Goal: Transaction & Acquisition: Purchase product/service

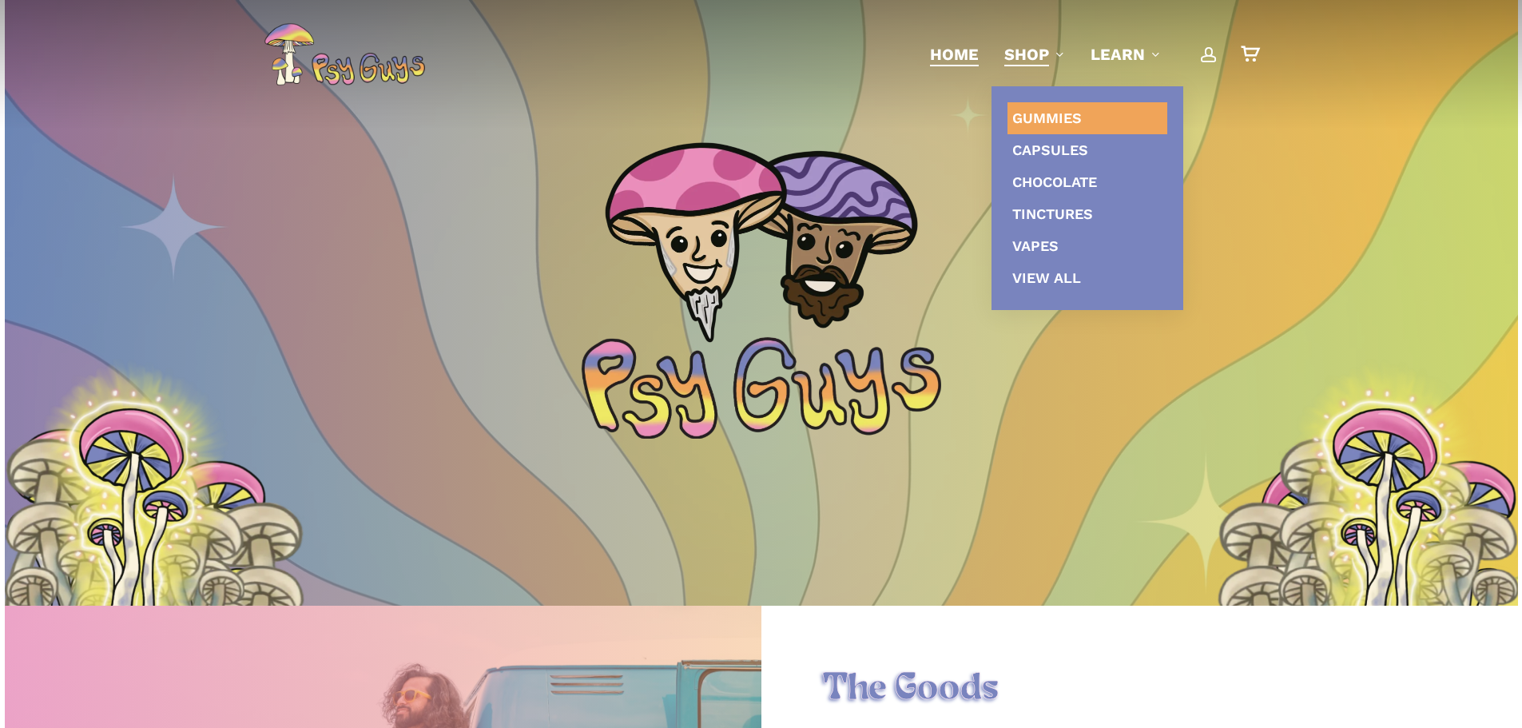
click at [1129, 126] on link "Gummies" at bounding box center [1088, 118] width 160 height 32
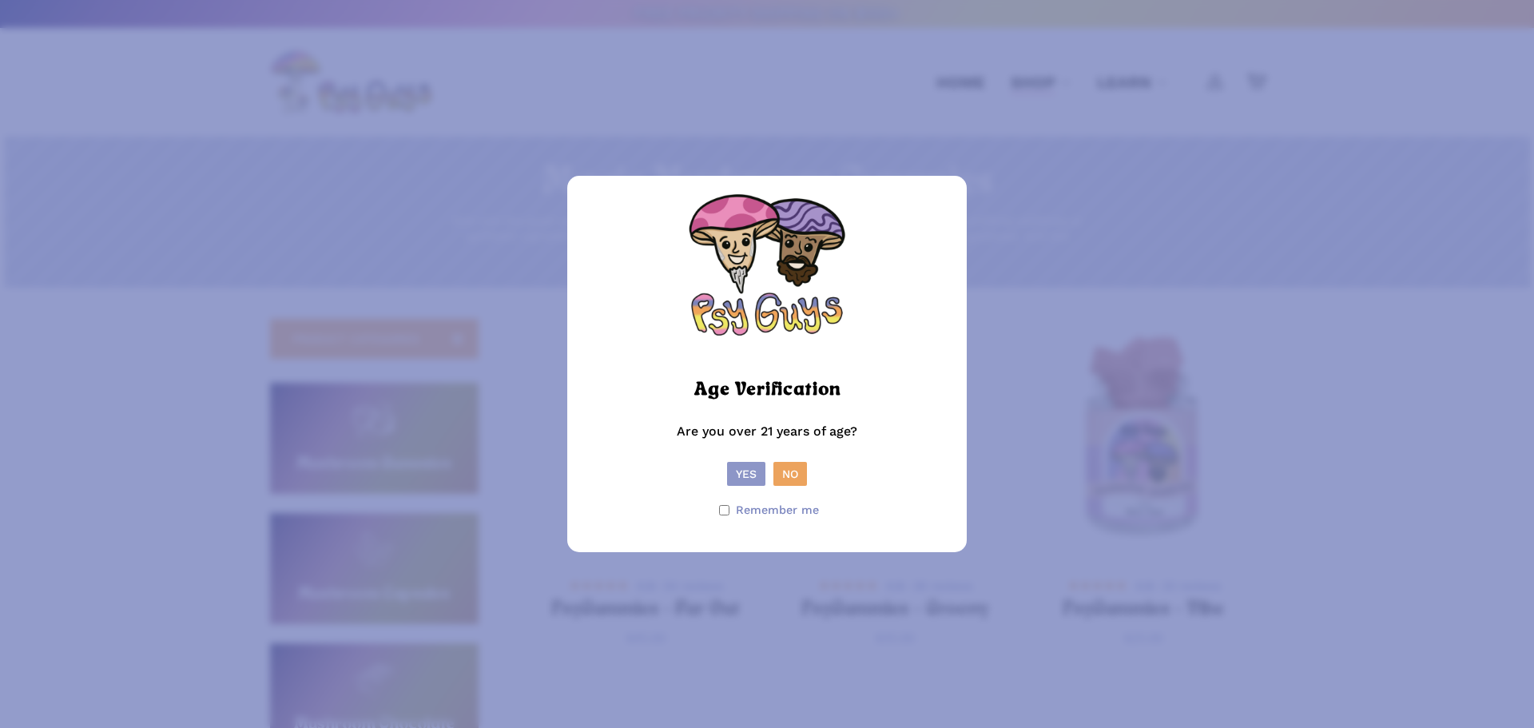
click at [742, 477] on button "Yes" at bounding box center [746, 474] width 38 height 24
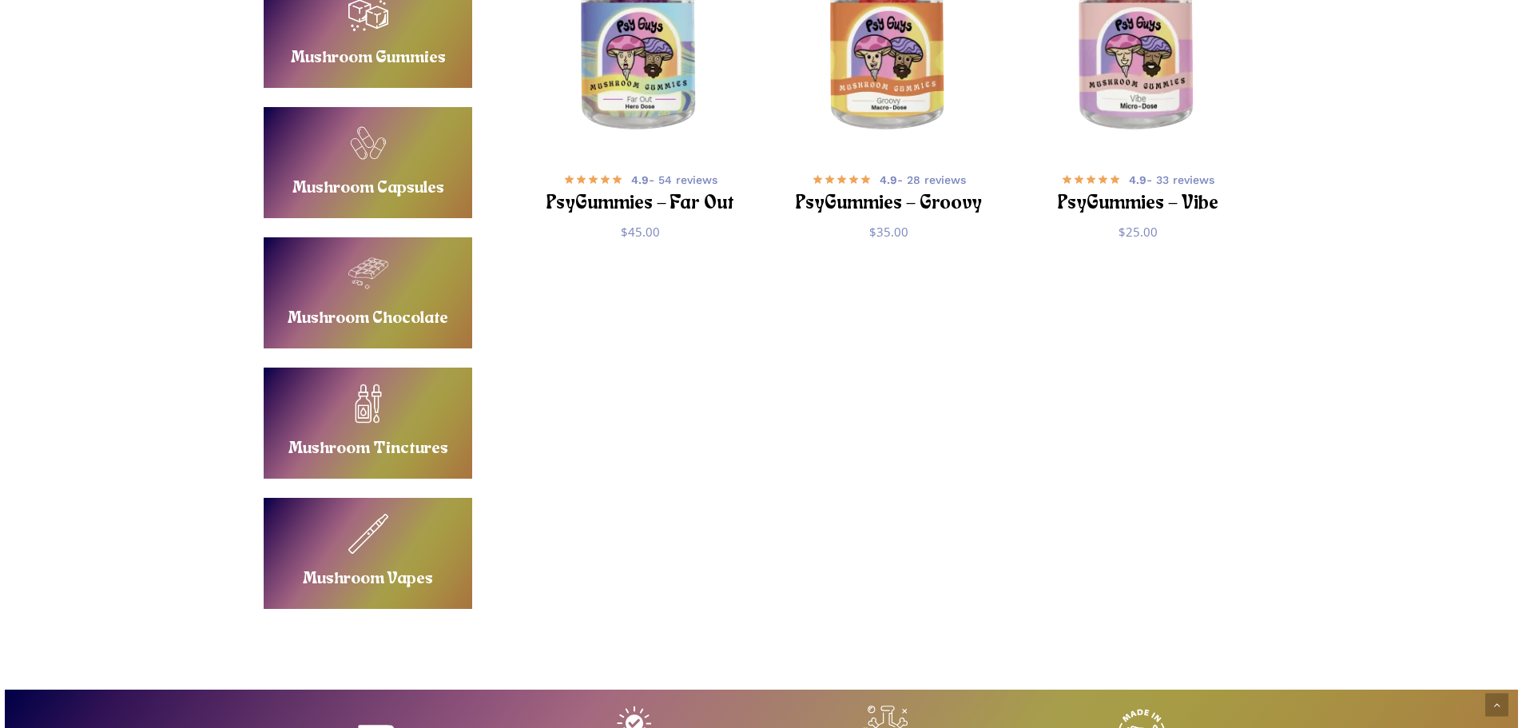
scroll to position [400, 0]
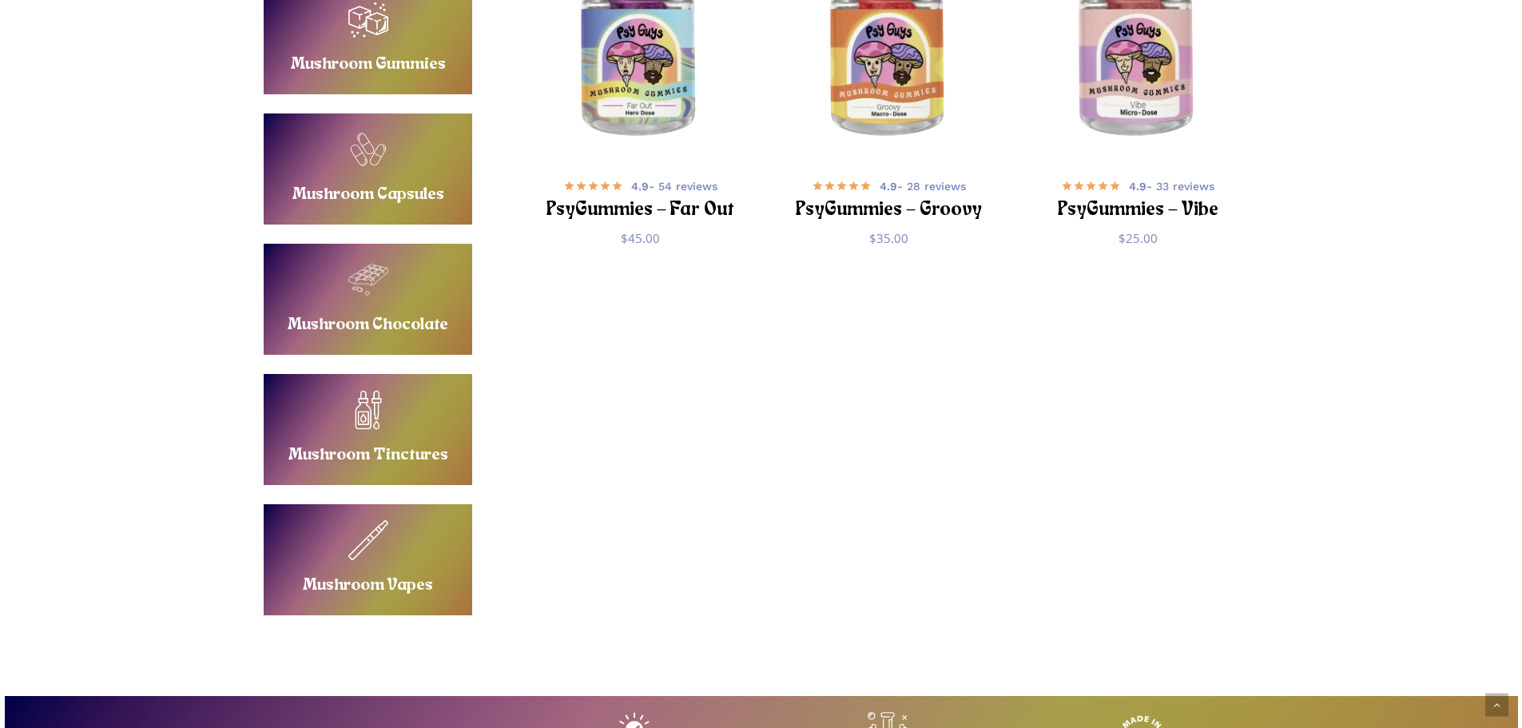
click at [427, 546] on link "Buy Mushroom Vapes" at bounding box center [368, 559] width 209 height 111
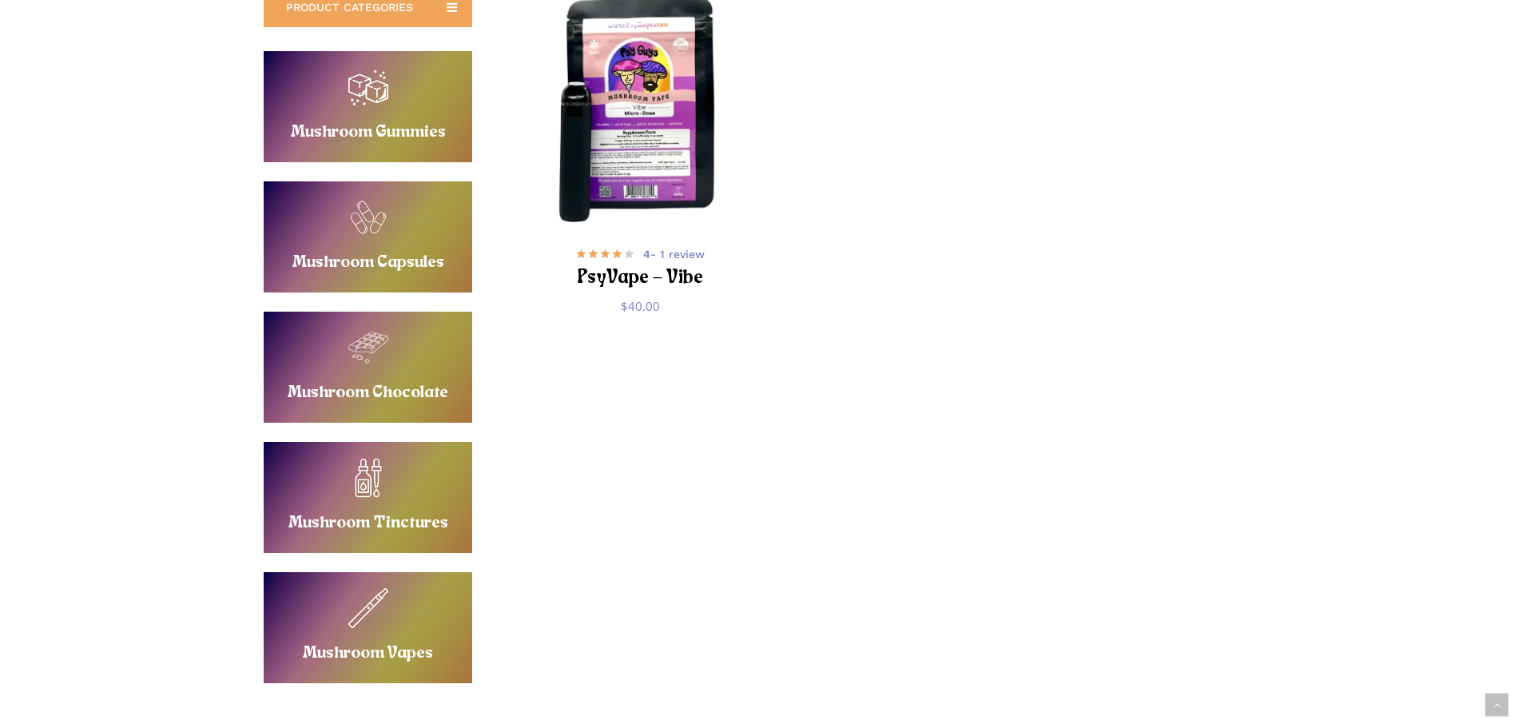
scroll to position [400, 0]
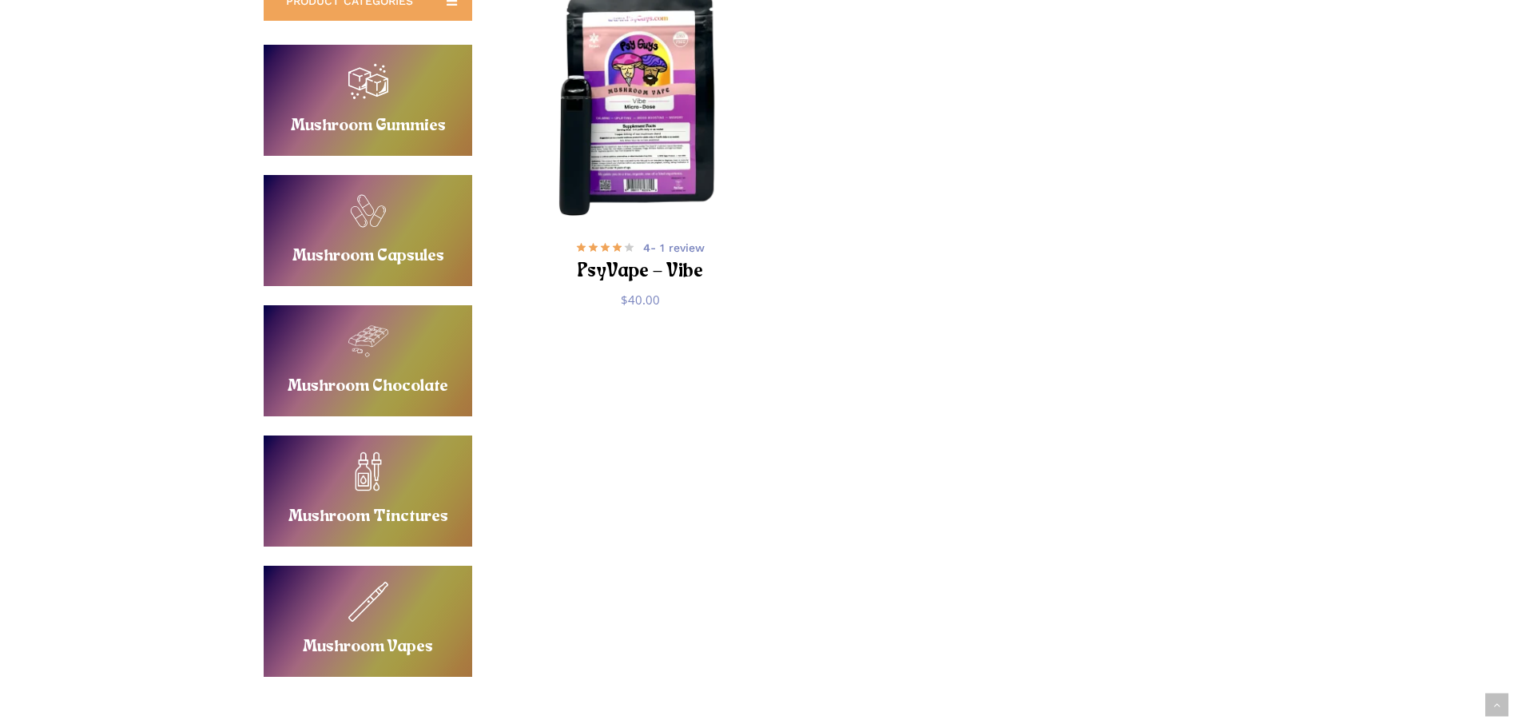
click at [361, 481] on link "Buy Mushroom Tinctures" at bounding box center [368, 490] width 209 height 111
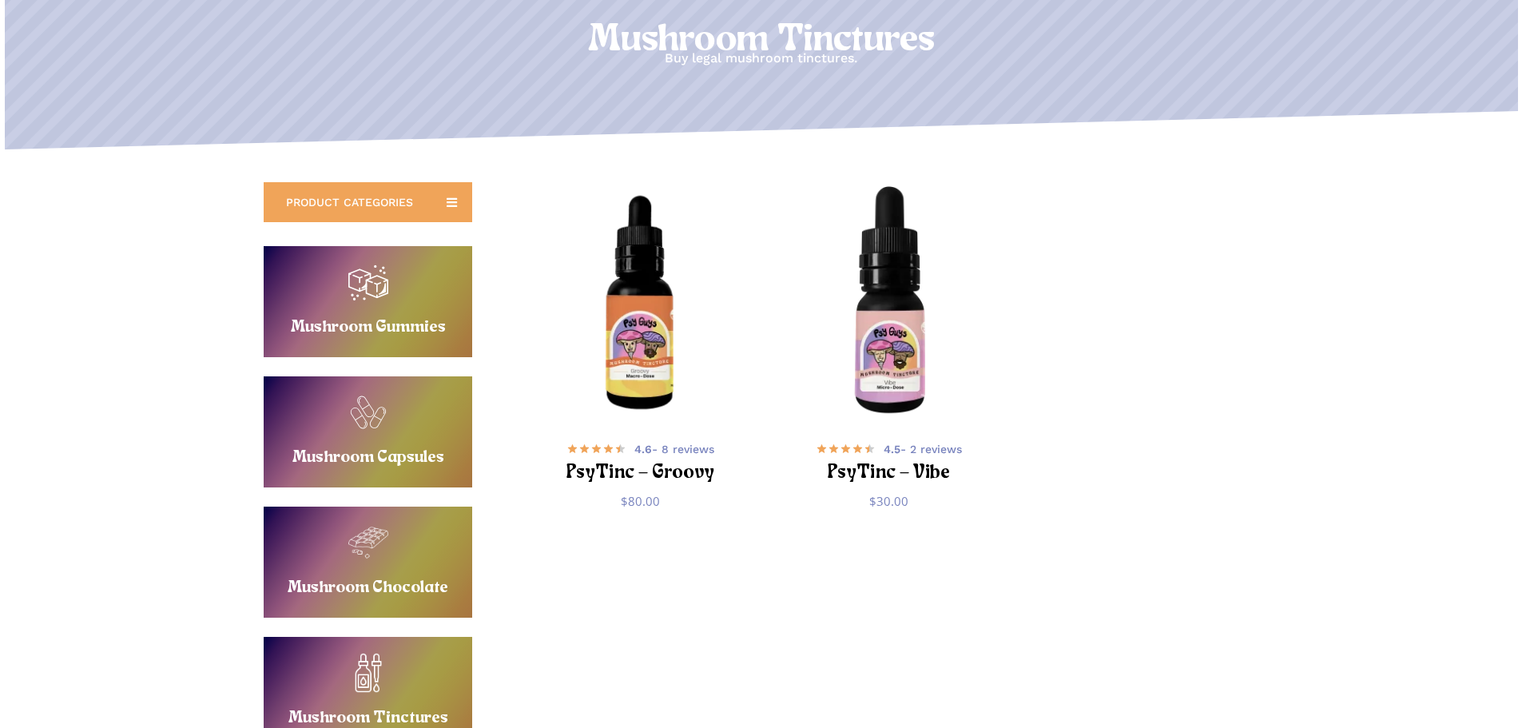
scroll to position [240, 0]
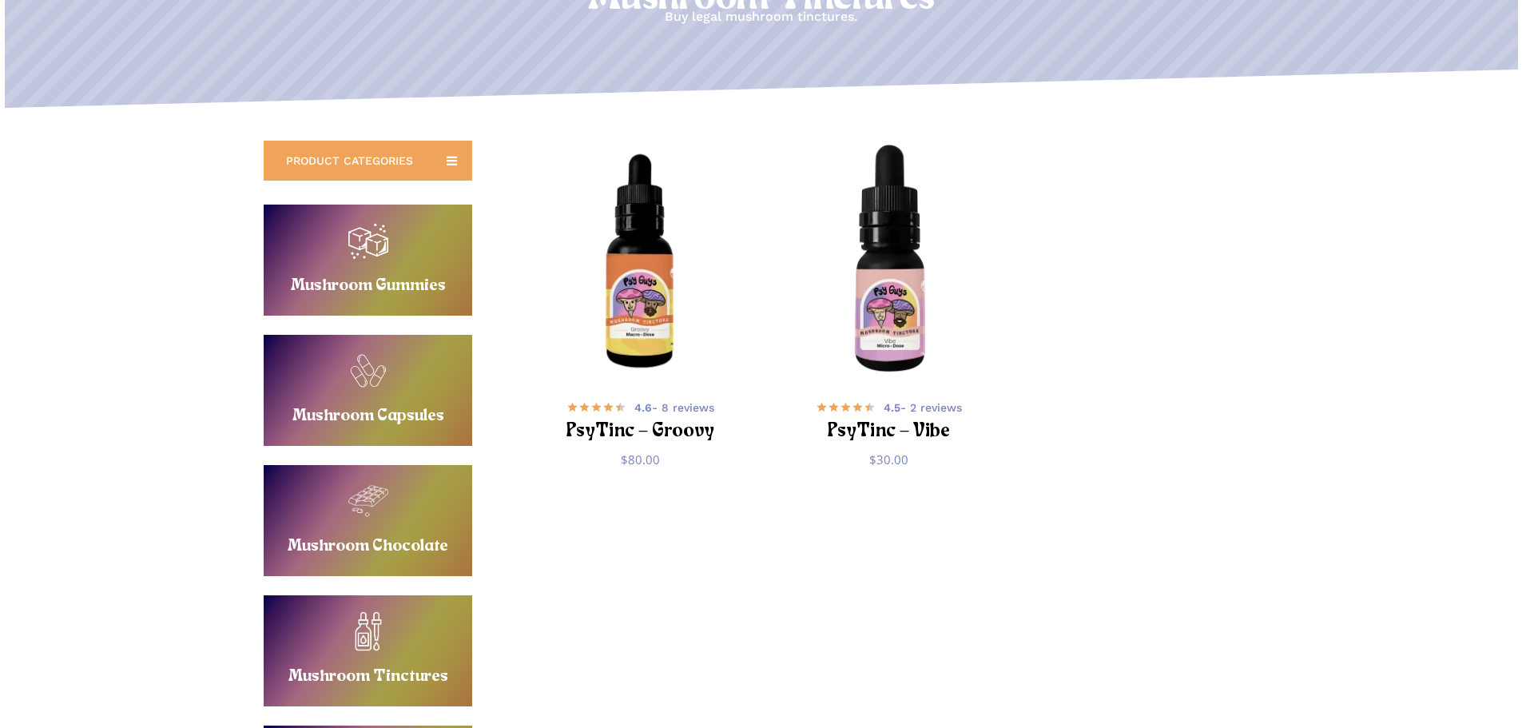
click at [348, 241] on link "Buy Mushroom Gummies" at bounding box center [368, 260] width 209 height 111
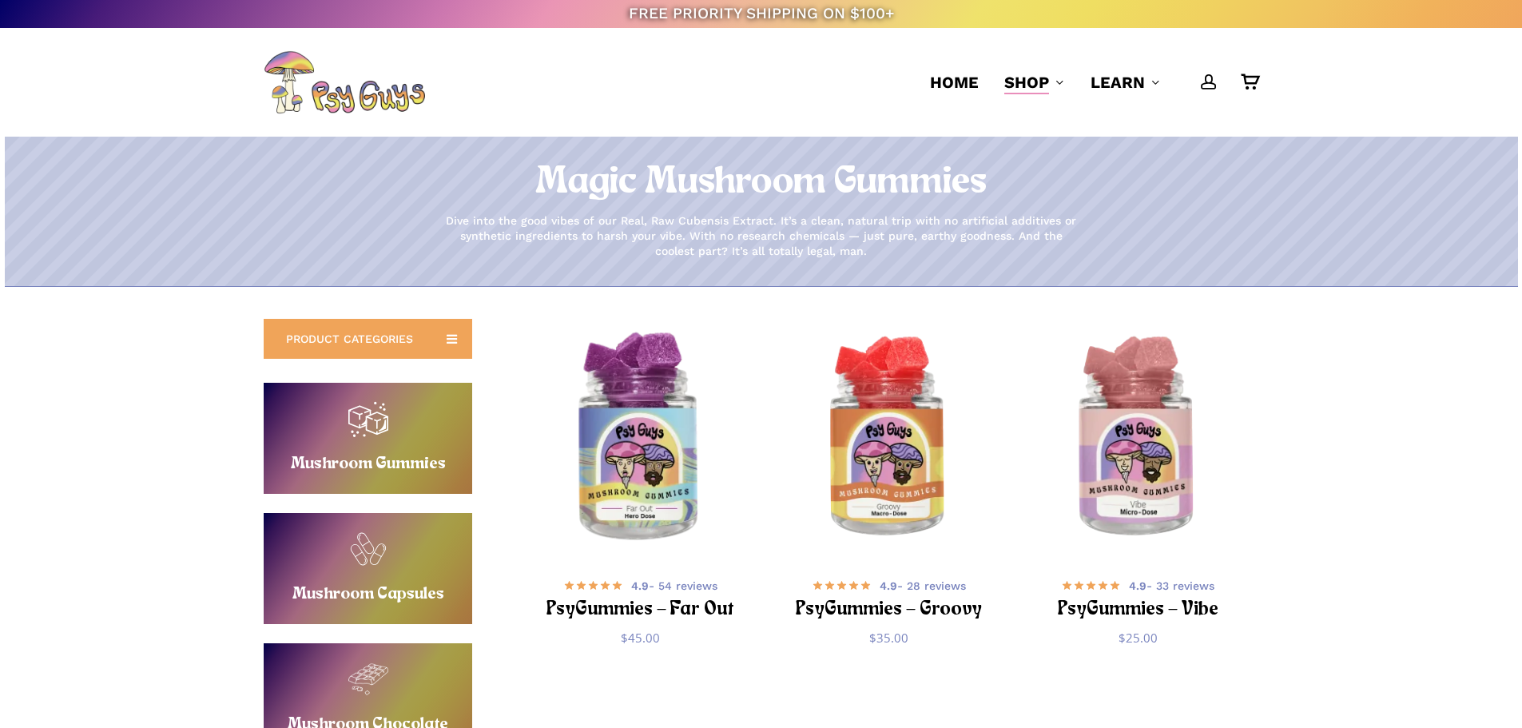
click at [658, 456] on img "PsyGummies - Far Out" at bounding box center [640, 438] width 243 height 243
click at [428, 561] on link "Buy Mushroom Capsules" at bounding box center [368, 568] width 209 height 111
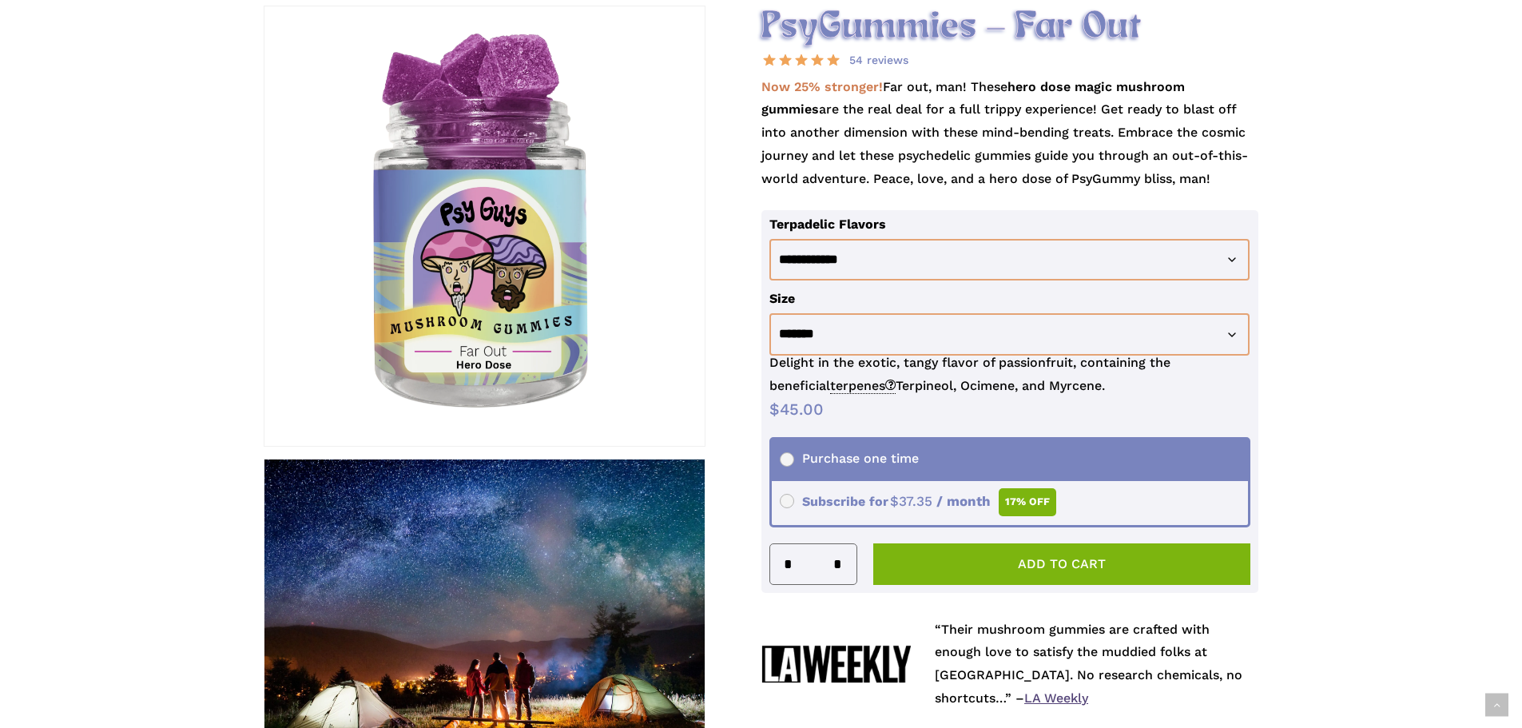
scroll to position [240, 0]
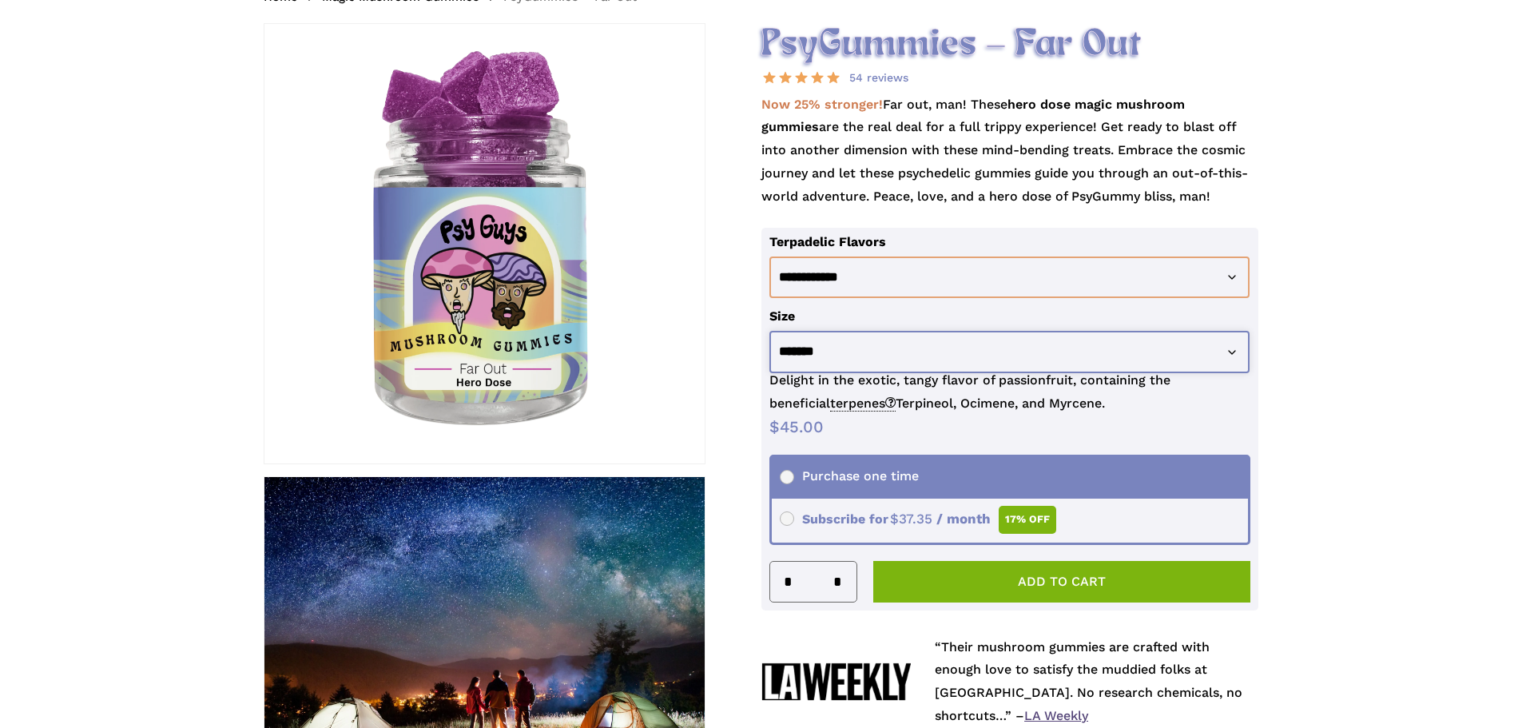
click at [984, 358] on select "**********" at bounding box center [1009, 352] width 481 height 42
select select "********"
click at [769, 331] on select "**********" at bounding box center [1009, 352] width 481 height 42
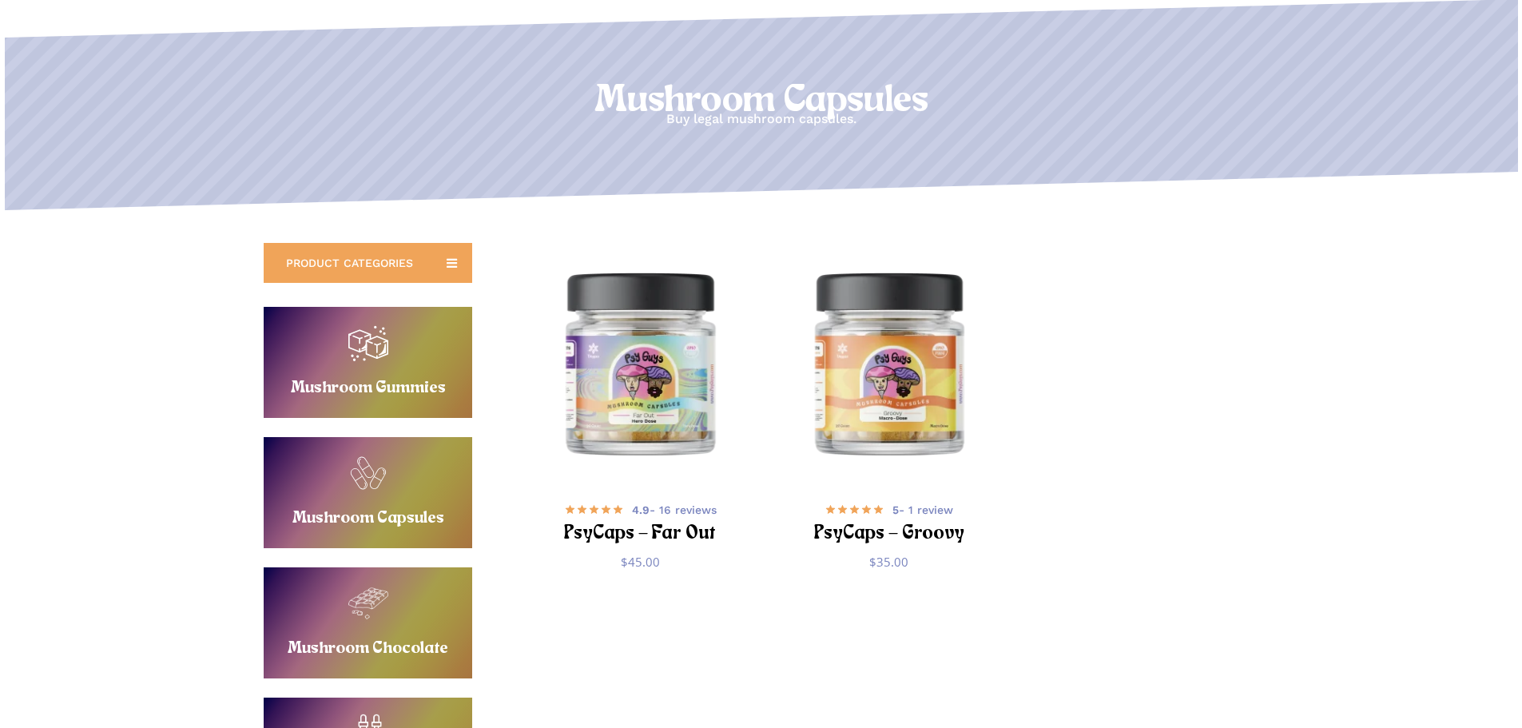
scroll to position [240, 0]
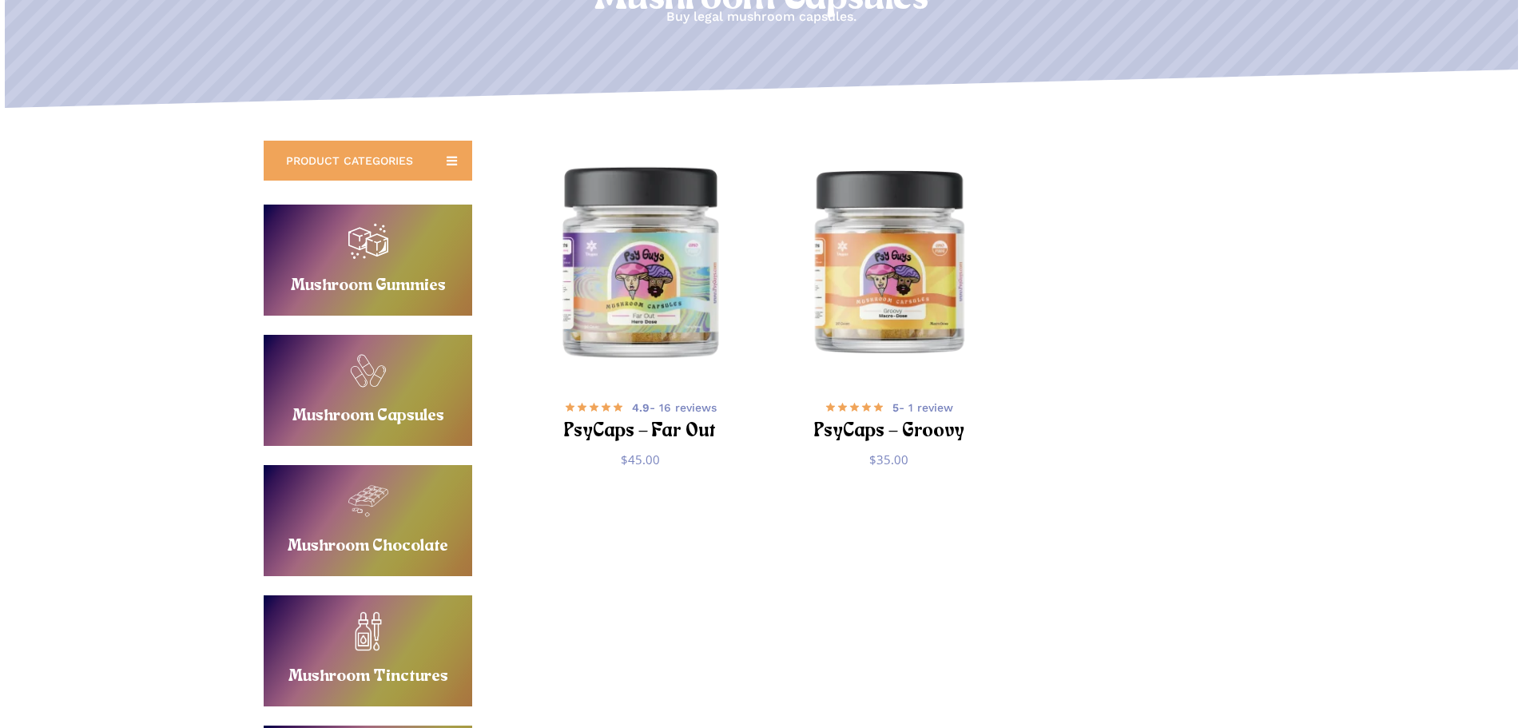
click at [663, 252] on img "PsyCaps - Far Out" at bounding box center [640, 260] width 243 height 243
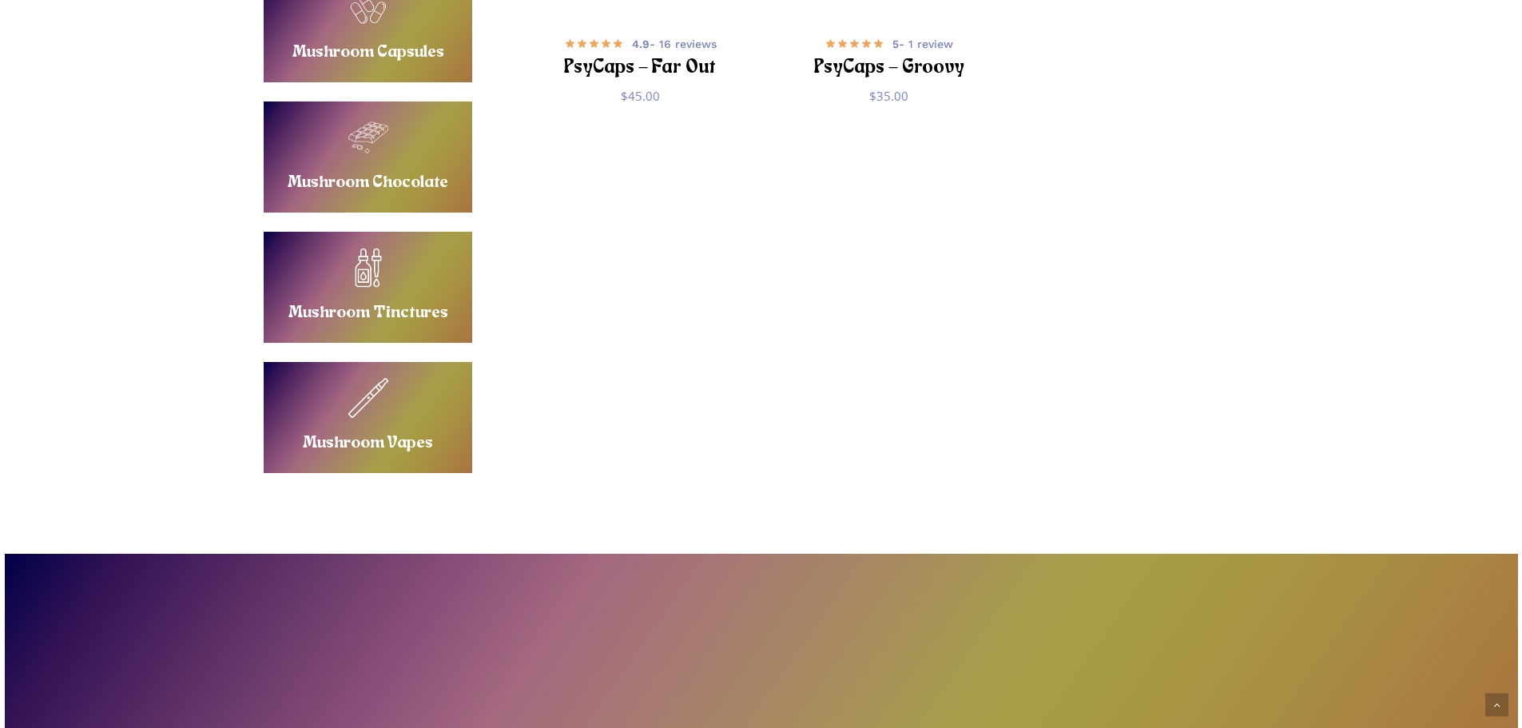
scroll to position [719, 0]
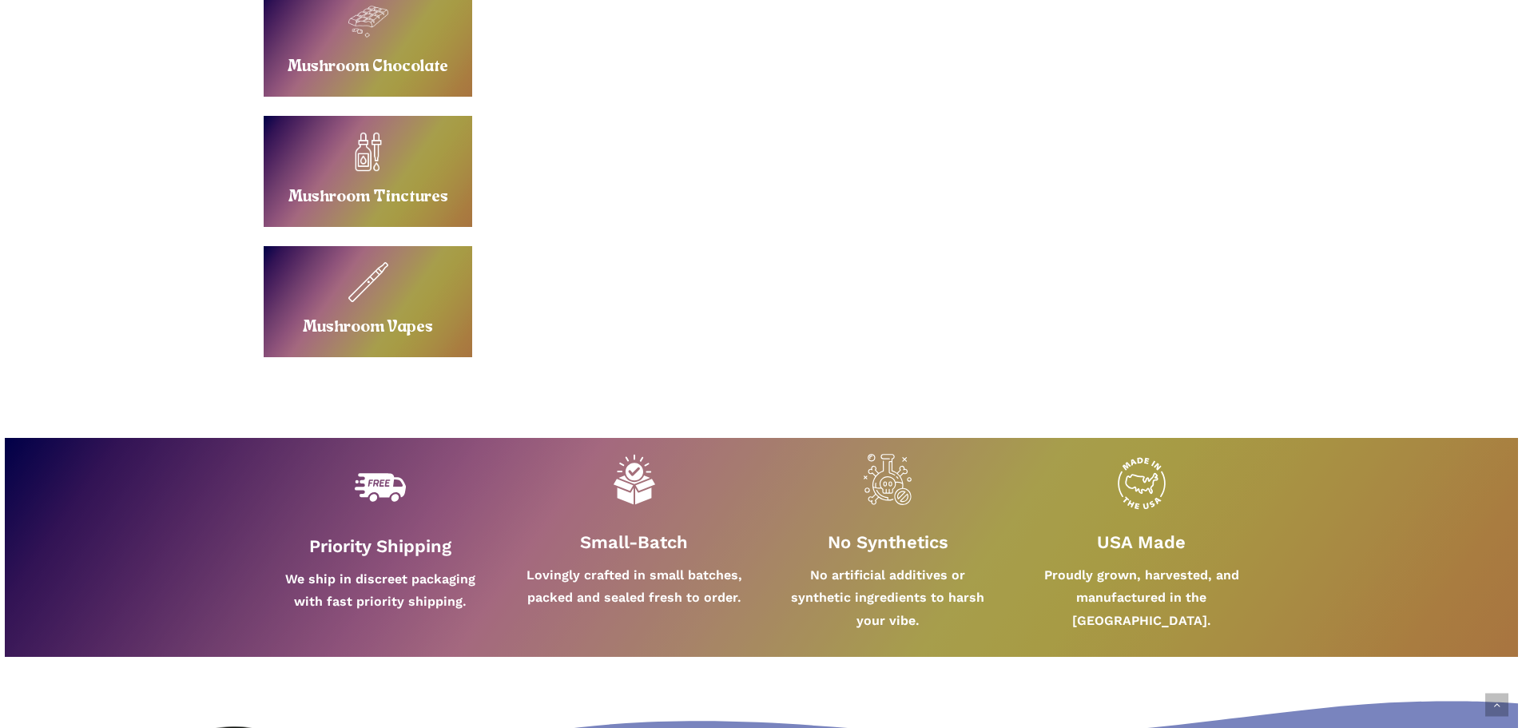
click at [302, 324] on link "Buy Mushroom Vapes" at bounding box center [368, 301] width 209 height 111
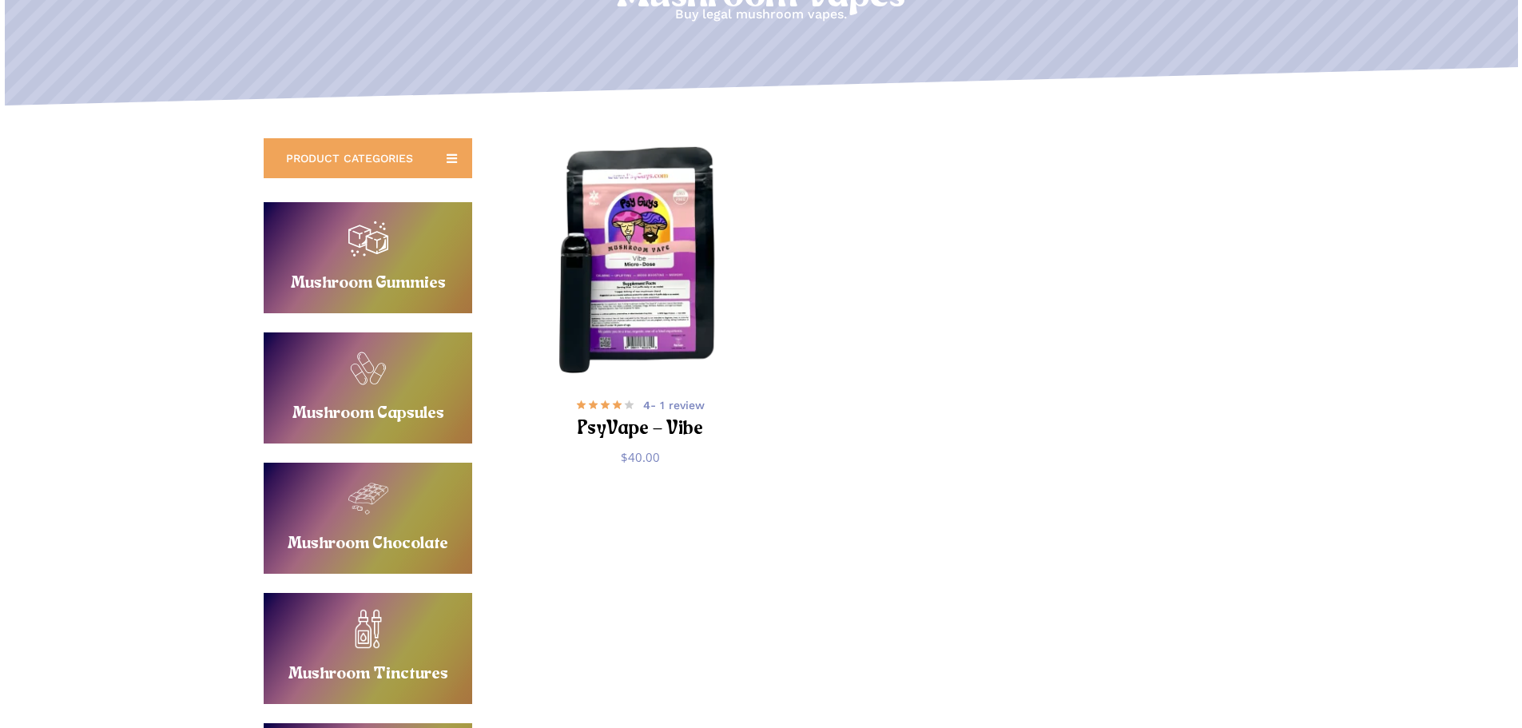
scroll to position [240, 0]
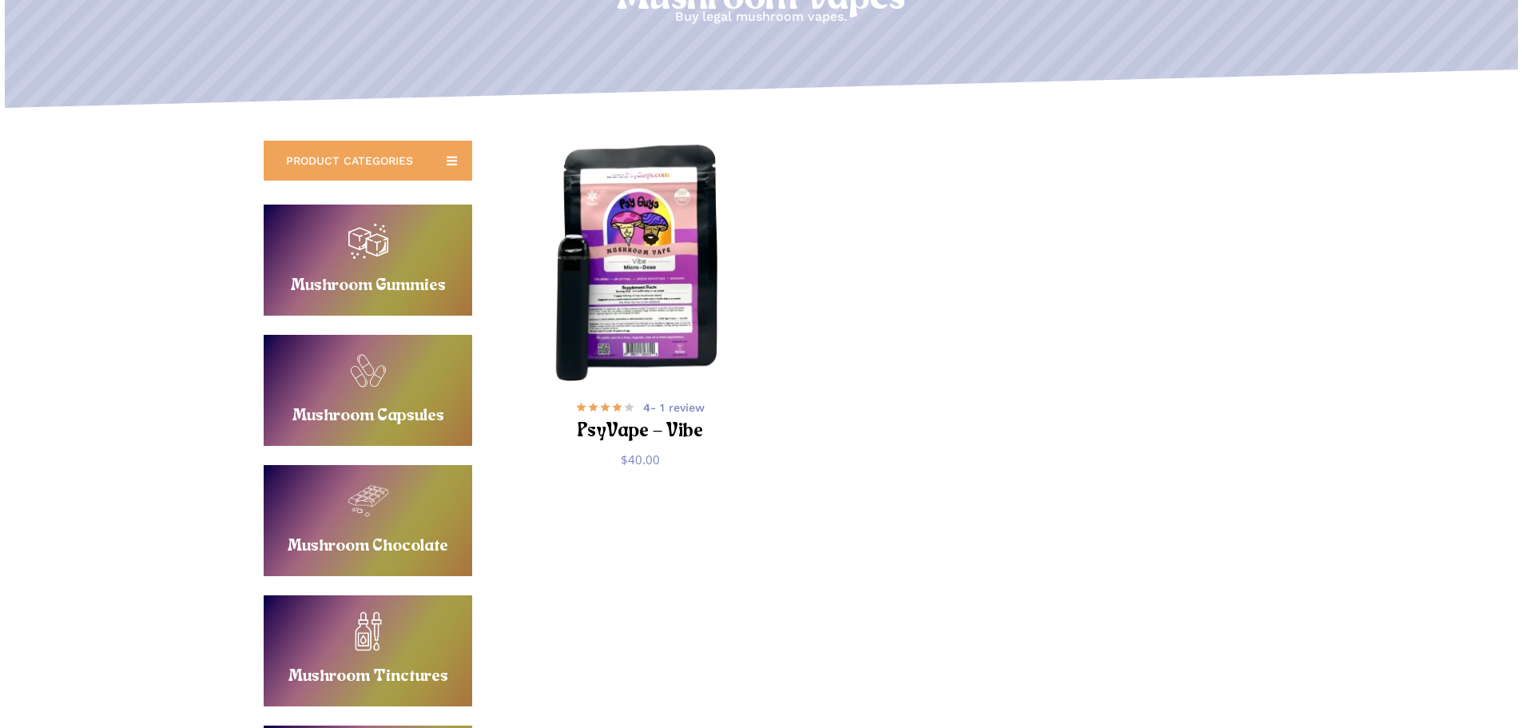
click at [718, 276] on img "PsyVape - Vibe" at bounding box center [640, 260] width 243 height 243
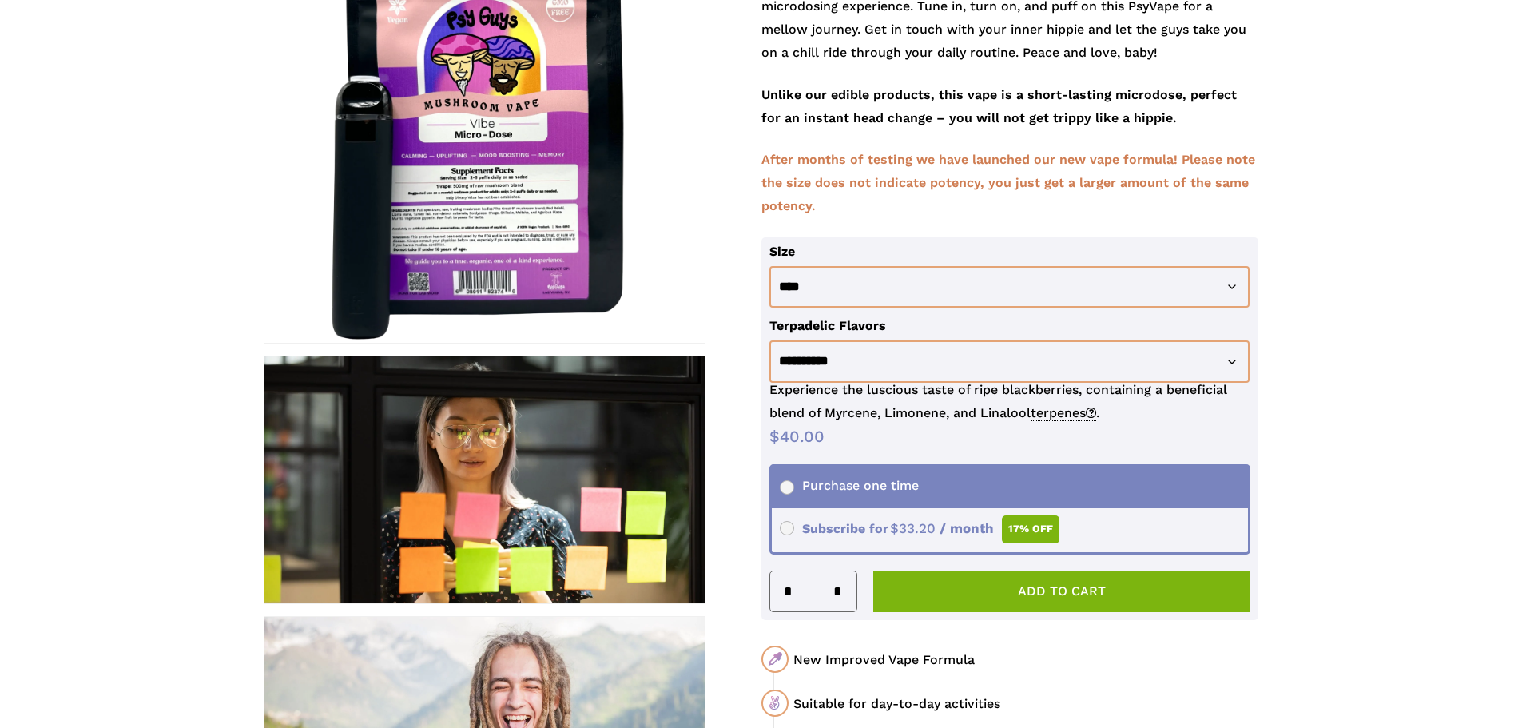
scroll to position [400, 0]
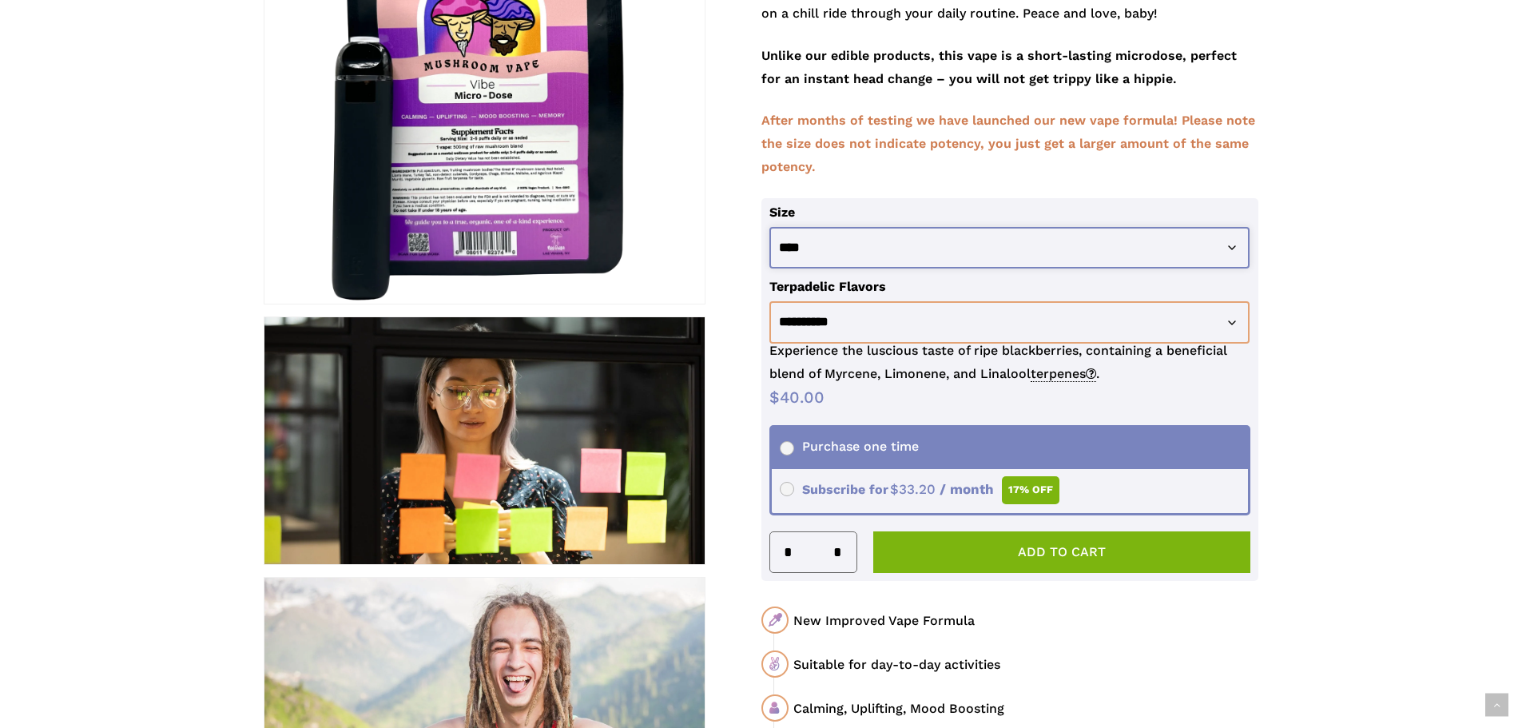
click at [887, 256] on select "**********" at bounding box center [1009, 248] width 481 height 42
click at [877, 256] on select "**********" at bounding box center [1009, 248] width 481 height 42
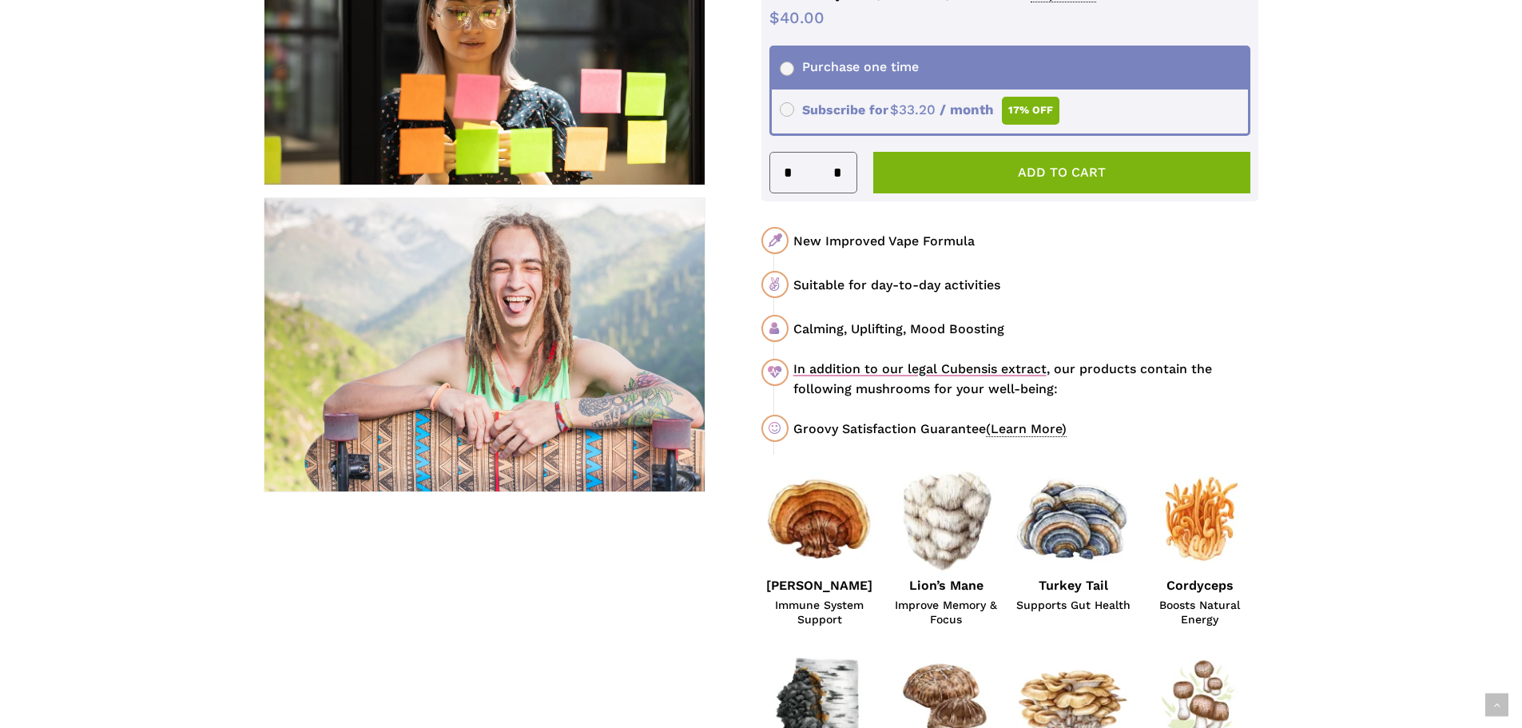
scroll to position [0, 0]
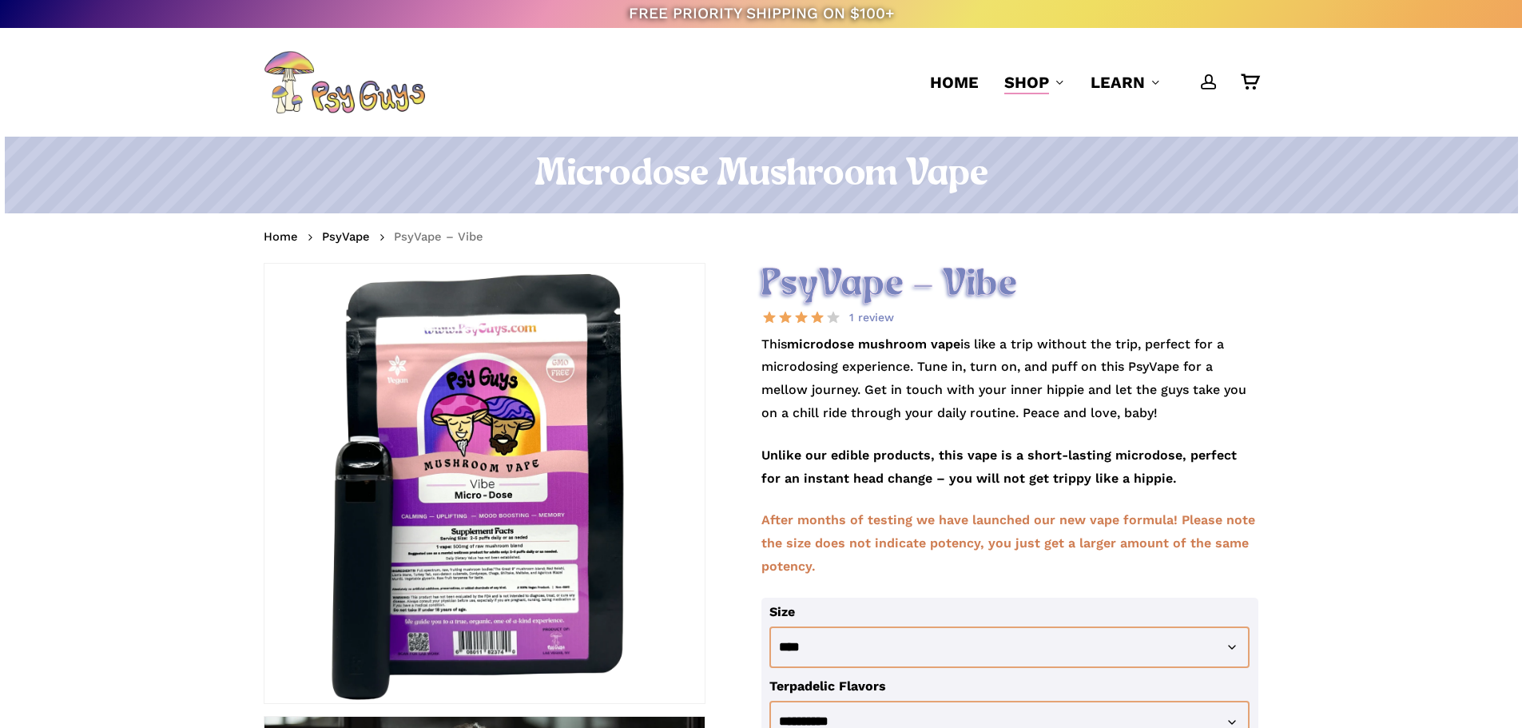
drag, startPoint x: 7, startPoint y: 225, endPoint x: 60, endPoint y: -97, distance: 325.5
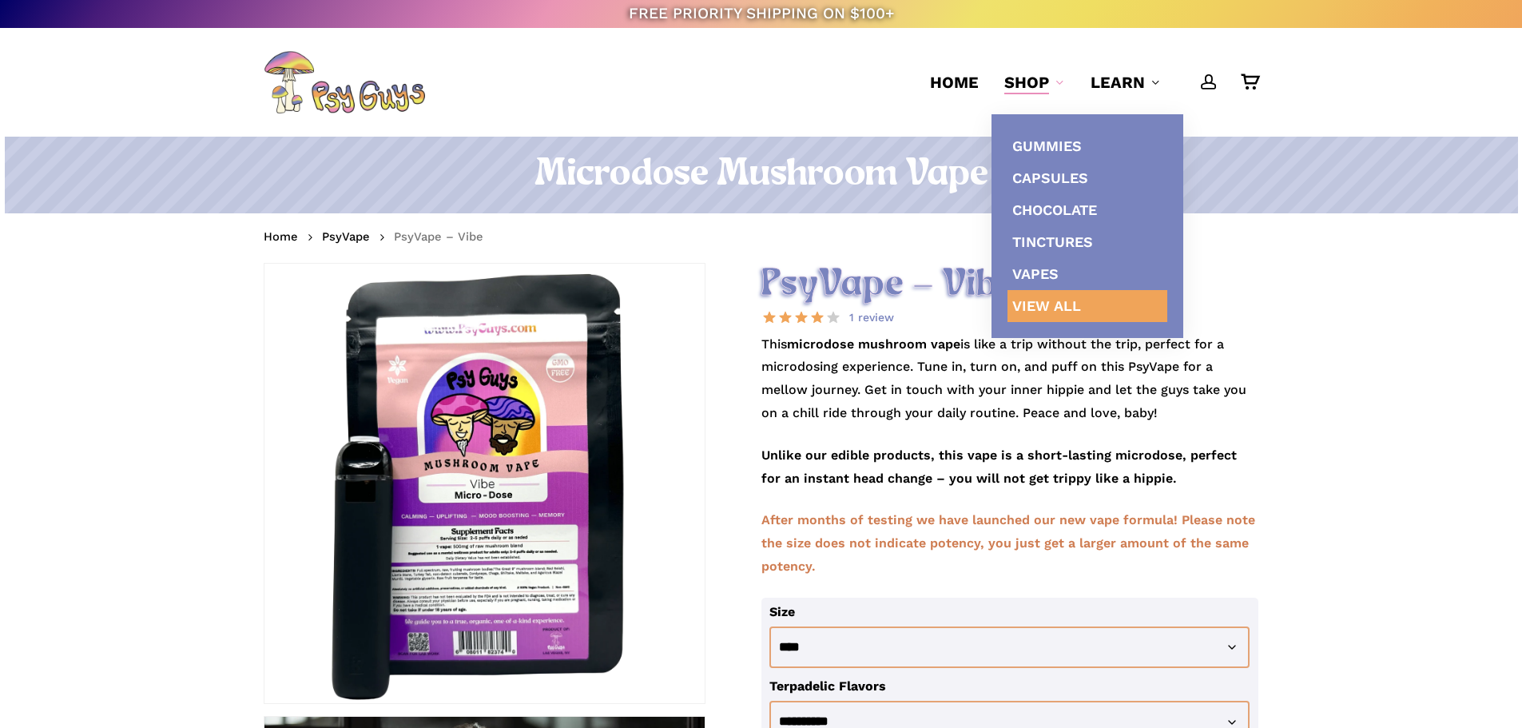
click at [1109, 312] on link "View All" at bounding box center [1088, 306] width 160 height 32
